Goal: Transaction & Acquisition: Subscribe to service/newsletter

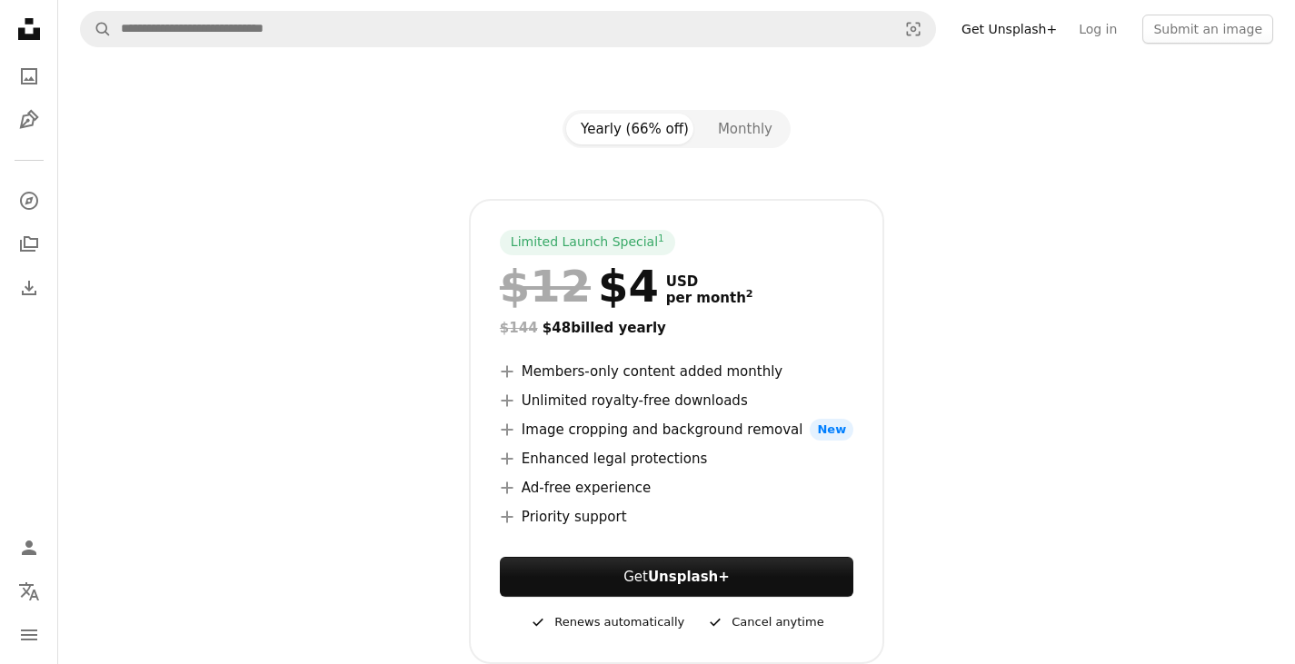
scroll to position [364, 0]
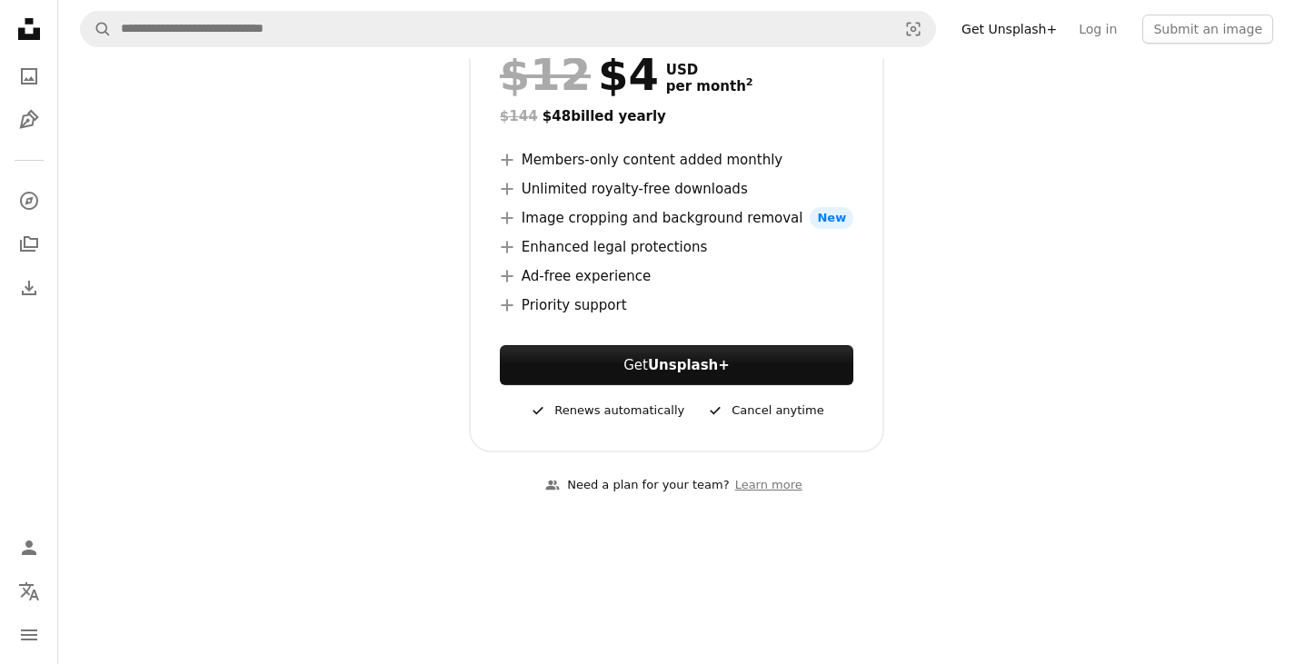
click at [185, 242] on div "Limited Launch Special 1 $12 $4 USD per month 2 $144 $48 billed yearly A plus s…" at bounding box center [677, 219] width 1171 height 465
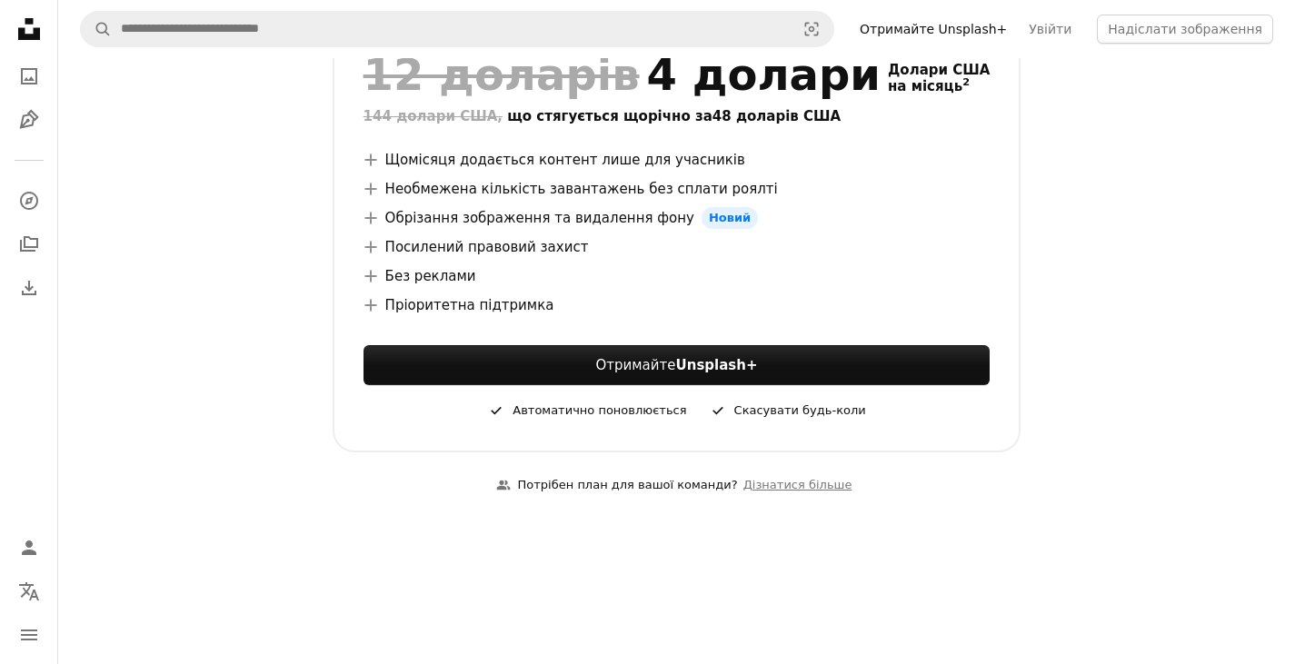
click at [488, 254] on font "Посилений правовий захист" at bounding box center [487, 247] width 204 height 16
click at [376, 247] on icon at bounding box center [370, 247] width 12 height 12
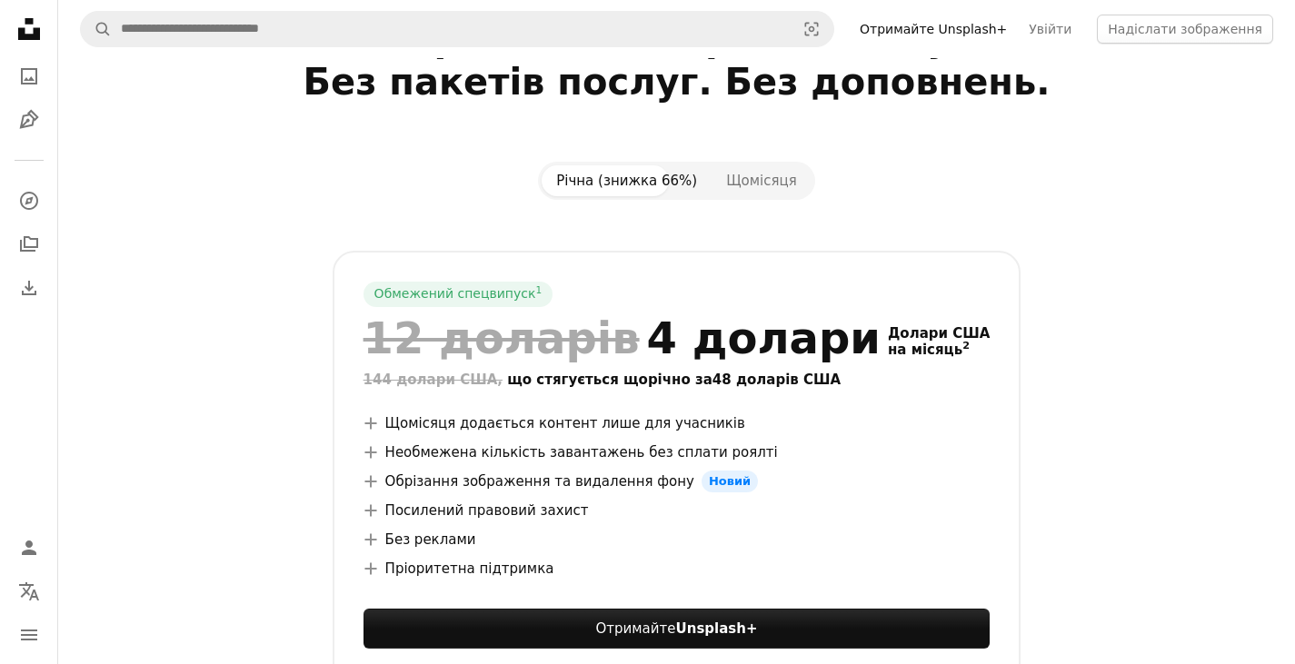
scroll to position [91, 0]
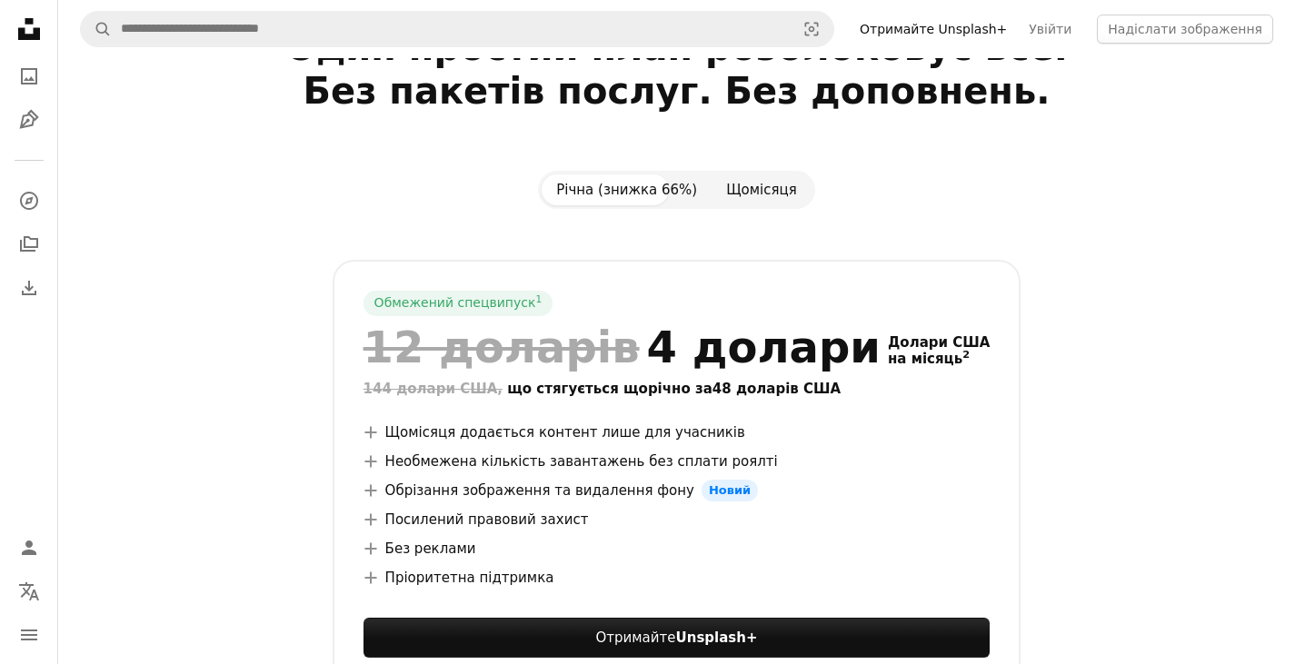
click at [758, 193] on font "Щомісяця" at bounding box center [761, 190] width 71 height 16
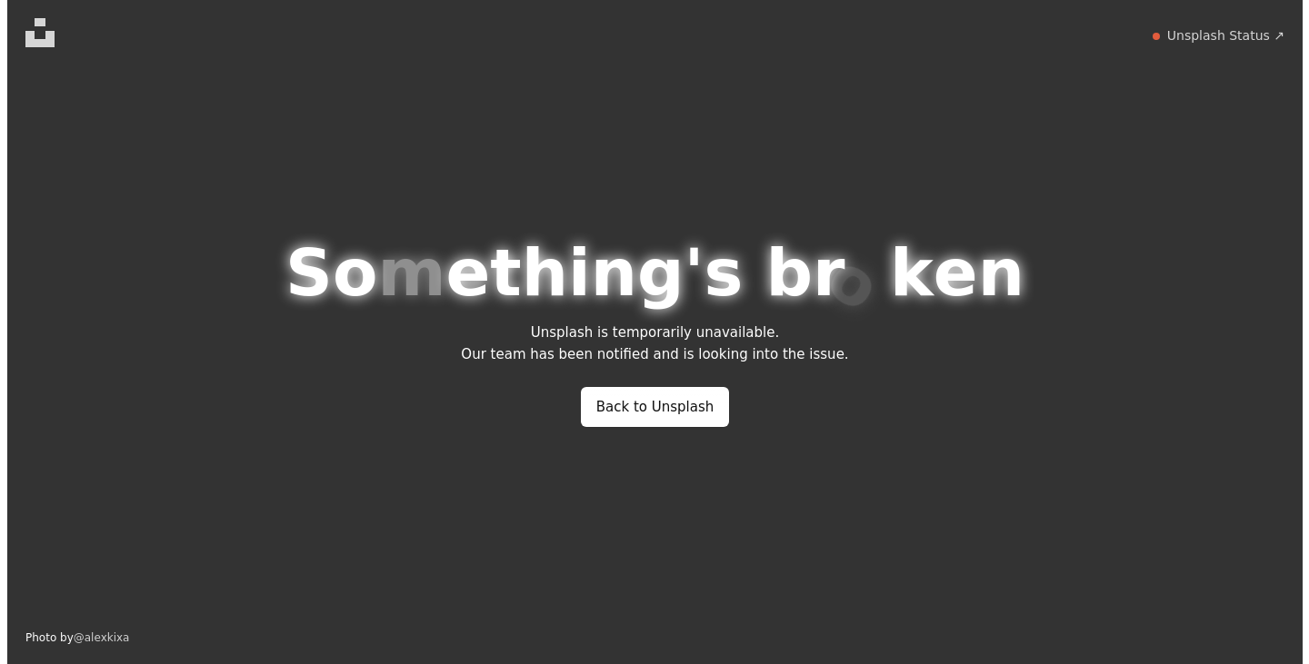
scroll to position [0, 0]
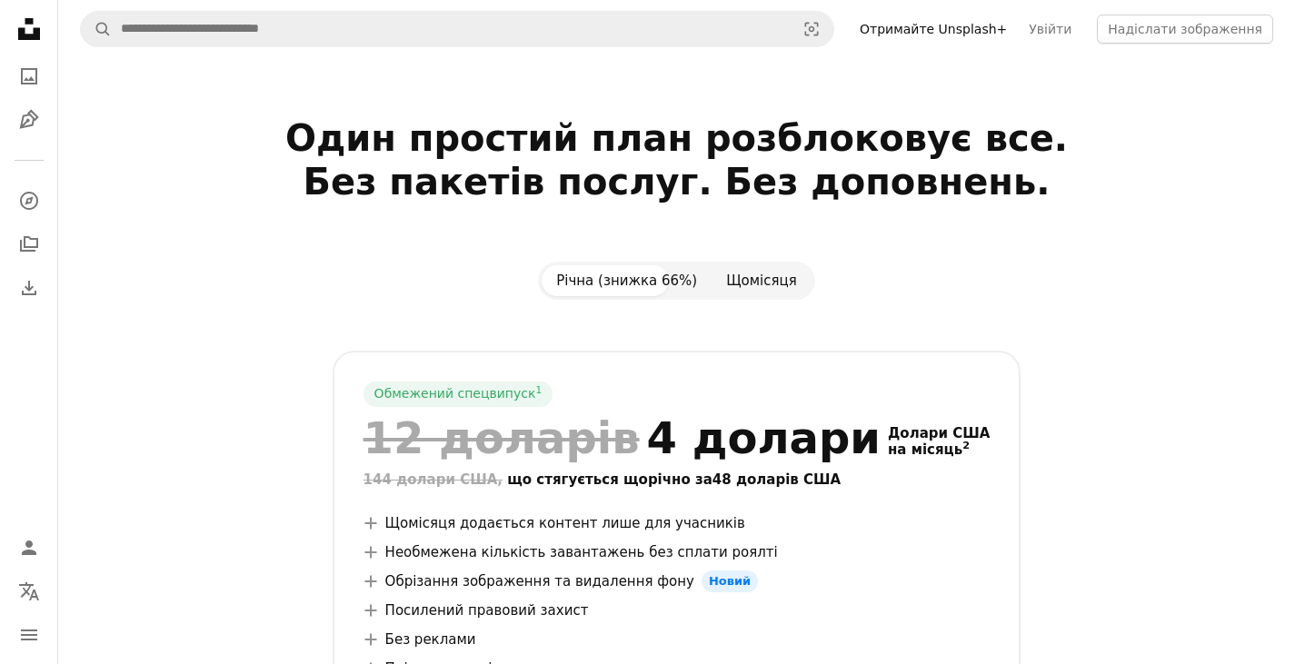
click at [734, 279] on font "Щомісяця" at bounding box center [761, 281] width 71 height 16
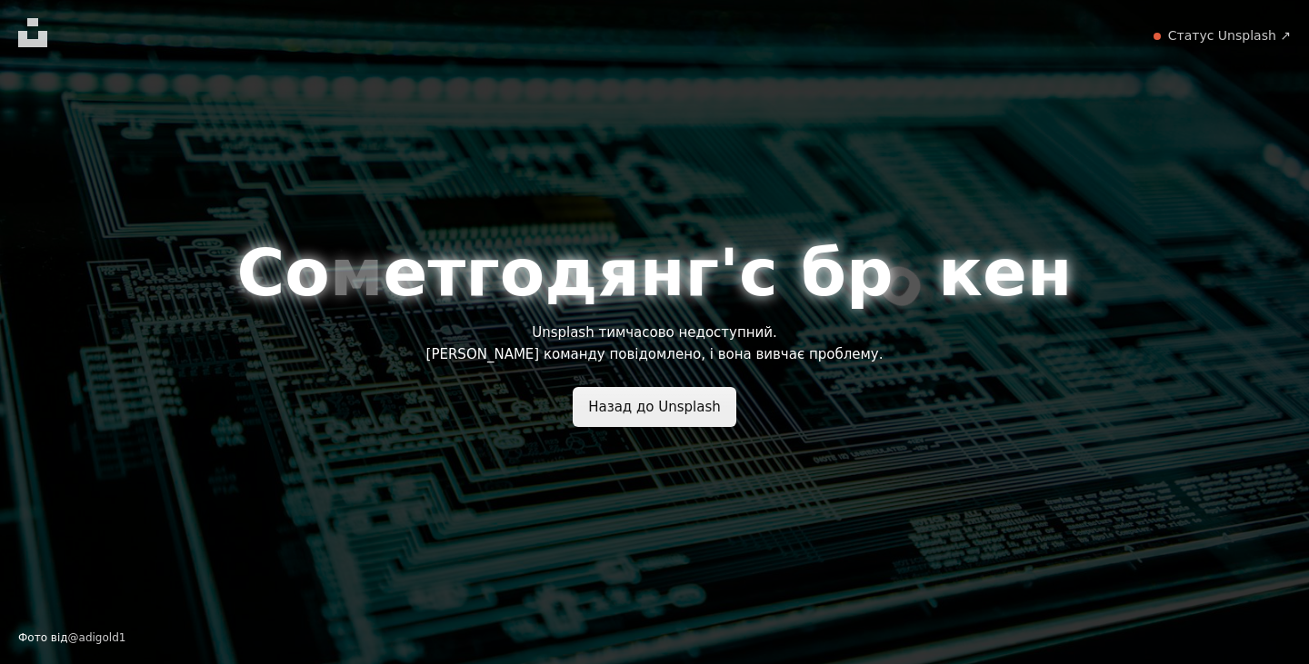
click at [680, 397] on link "Назад до Unsplash" at bounding box center [655, 407] width 164 height 40
